Goal: Task Accomplishment & Management: Use online tool/utility

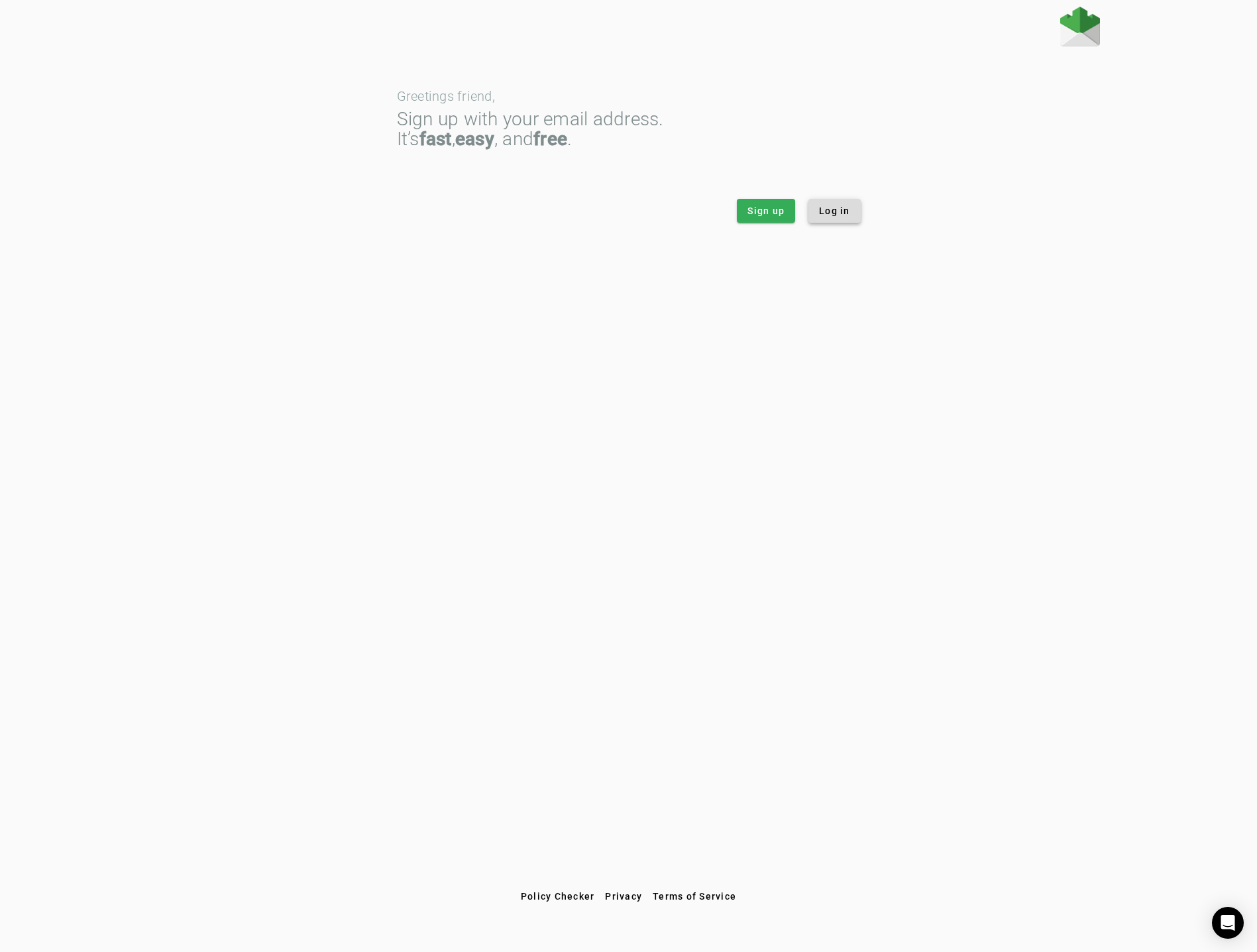
click at [823, 208] on span "Log in" at bounding box center [835, 210] width 31 height 13
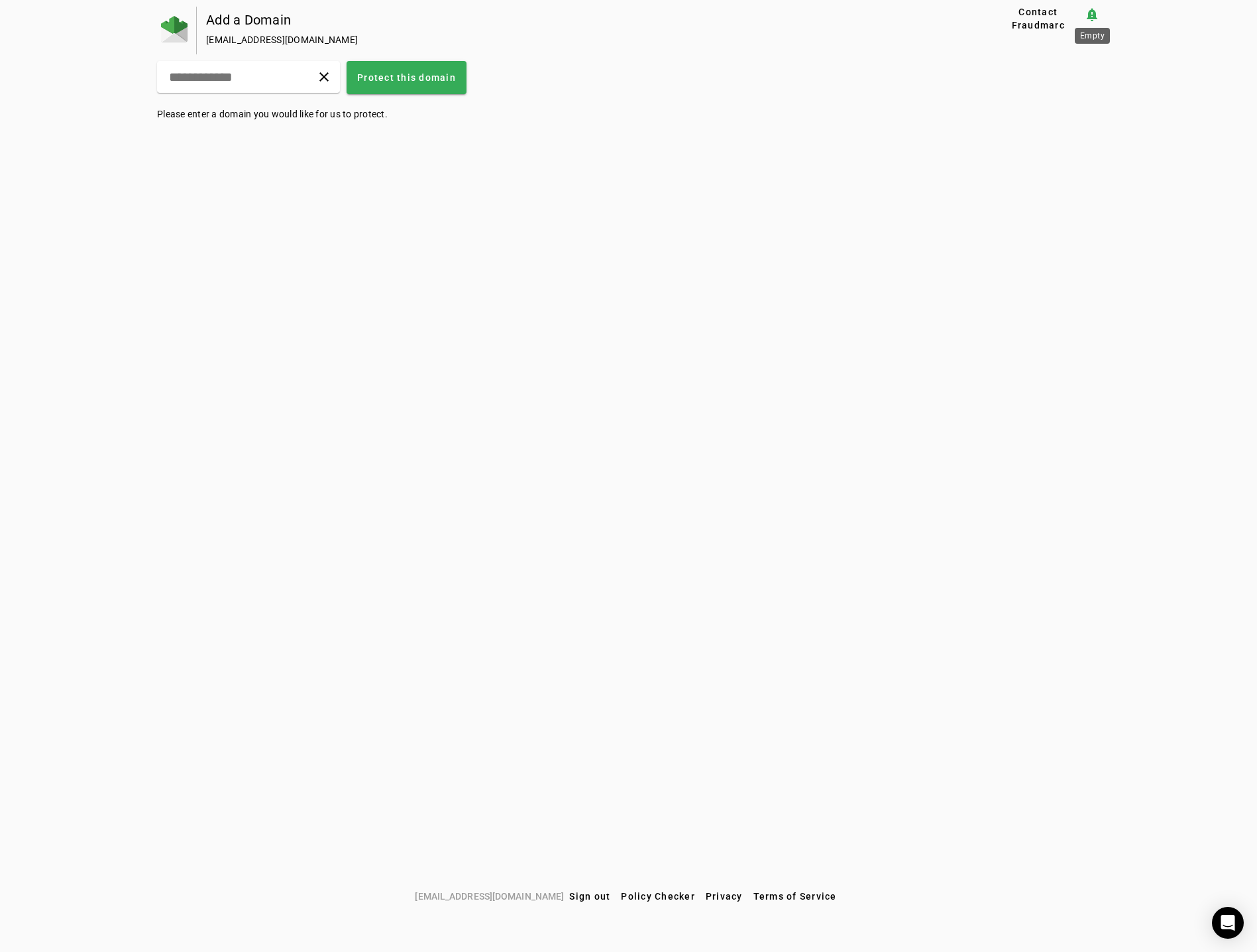
click at [1091, 20] on mat-icon "notification_important" at bounding box center [1092, 14] width 16 height 16
click at [340, 74] on span at bounding box center [324, 77] width 32 height 32
click at [748, 29] on div "Add a Domain [EMAIL_ADDRESS][DOMAIN_NAME]" at bounding box center [574, 30] width 755 height 47
click at [293, 81] on div "clear" at bounding box center [249, 77] width 183 height 32
click at [709, 81] on div "clear Protect this domain" at bounding box center [628, 78] width 943 height 33
